Goal: Task Accomplishment & Management: Manage account settings

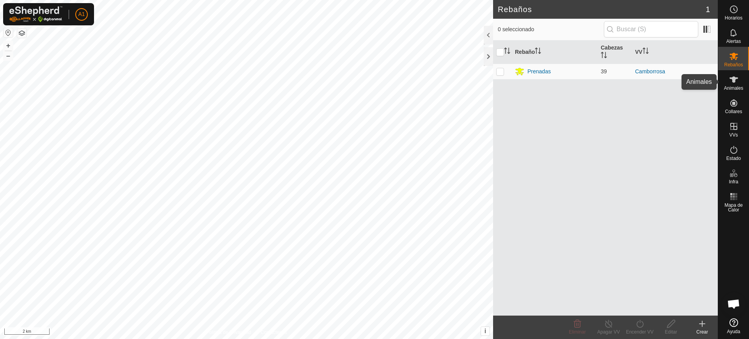
click at [740, 84] on div "Animales" at bounding box center [733, 81] width 31 height 23
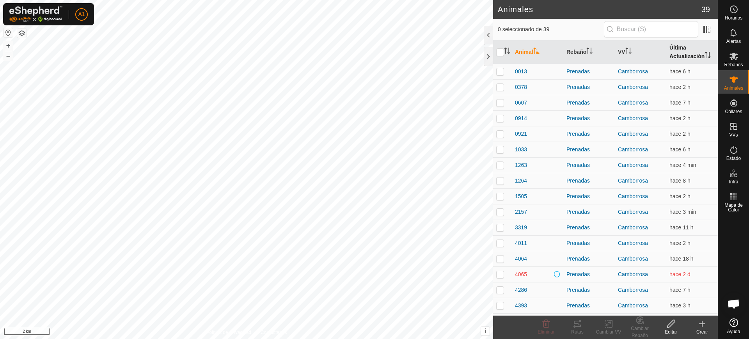
click at [674, 51] on th "Última Actualización" at bounding box center [691, 52] width 51 height 23
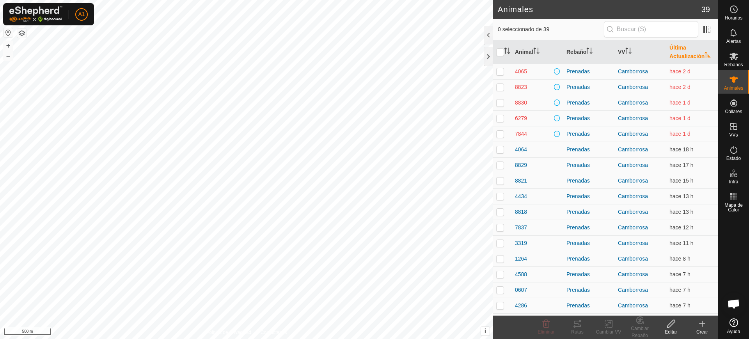
click at [75, 10] on div "A1" at bounding box center [48, 14] width 91 height 22
click at [97, 57] on link "Cerrar sesión" at bounding box center [117, 61] width 77 height 12
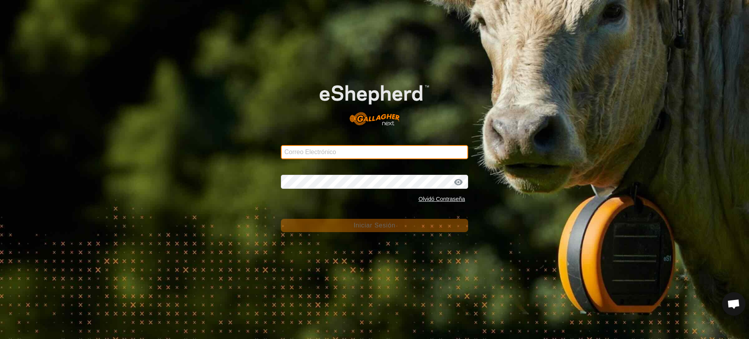
type input "[EMAIL_ADDRESS][DOMAIN_NAME]"
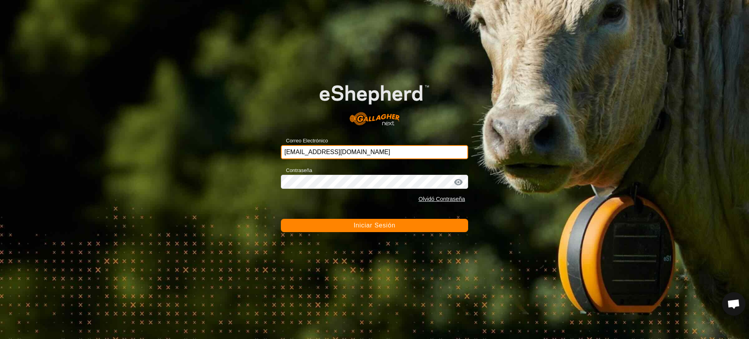
click at [360, 152] on input "[EMAIL_ADDRESS][DOMAIN_NAME]" at bounding box center [374, 152] width 187 height 14
